Goal: Task Accomplishment & Management: Complete application form

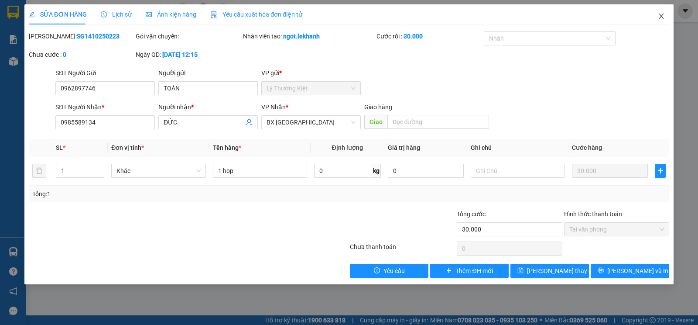
click at [658, 16] on icon "close" at bounding box center [661, 16] width 7 height 7
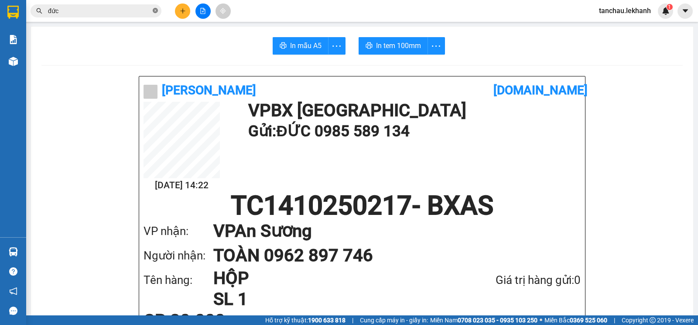
click at [157, 12] on icon "close-circle" at bounding box center [155, 10] width 5 height 5
click at [178, 12] on button at bounding box center [182, 10] width 15 height 15
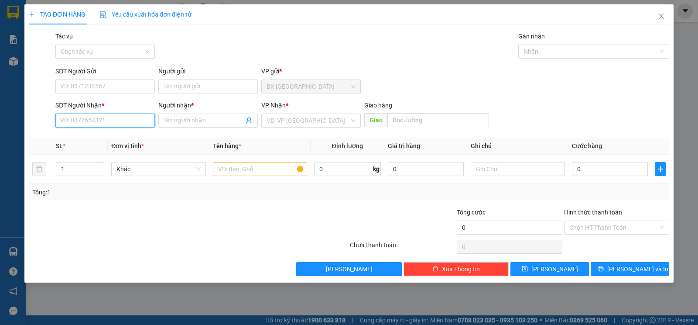
click at [105, 116] on input "SĐT Người Nhận *" at bounding box center [104, 120] width 99 height 14
click at [95, 142] on div "0969091246 - LÂM" at bounding box center [105, 138] width 89 height 10
type input "0969091246"
type input "LÂM"
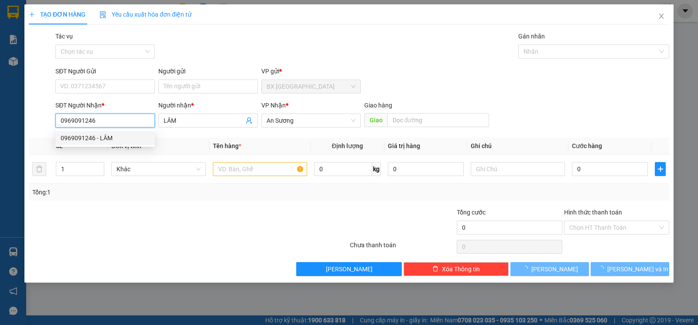
type input "30.000"
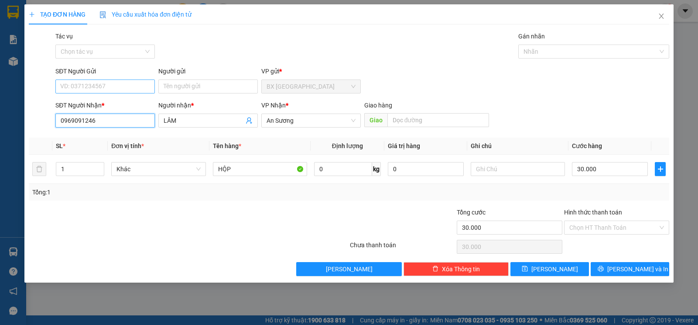
type input "0969091246"
click at [105, 88] on input "SĐT Người Gửi" at bounding box center [104, 86] width 99 height 14
click at [103, 101] on div "0939663996 - ANH THIỆN" at bounding box center [105, 104] width 89 height 10
type input "0939663996"
type input "ANH THIỆN"
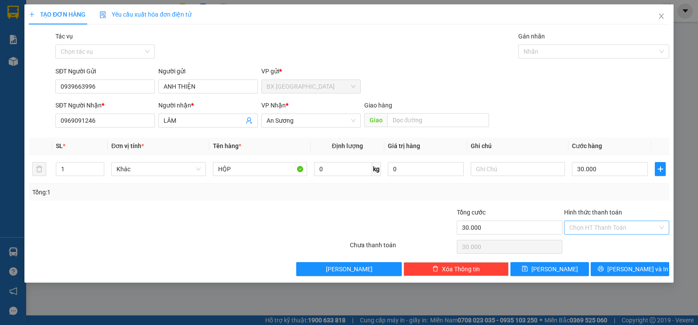
click at [635, 228] on input "Hình thức thanh toán" at bounding box center [613, 227] width 89 height 13
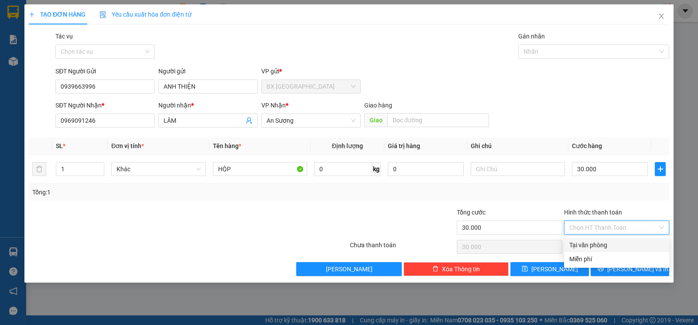
click at [624, 241] on div "Tại văn phòng" at bounding box center [616, 245] width 95 height 10
type input "0"
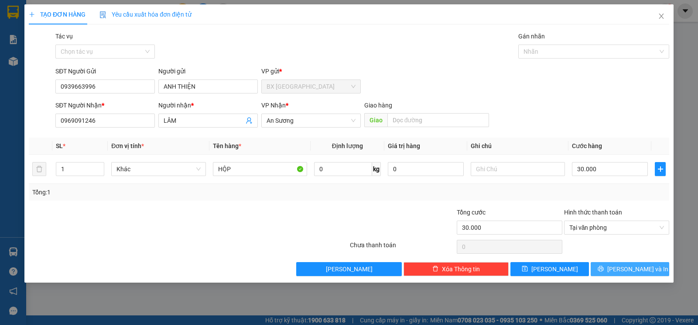
click at [604, 268] on icon "printer" at bounding box center [601, 268] width 6 height 6
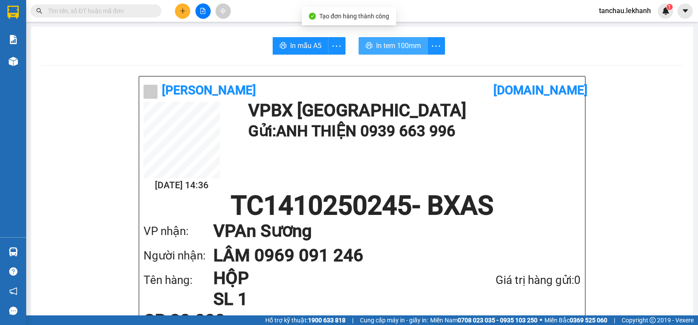
click at [376, 51] on span "In tem 100mm" at bounding box center [398, 45] width 45 height 11
